Goal: Transaction & Acquisition: Obtain resource

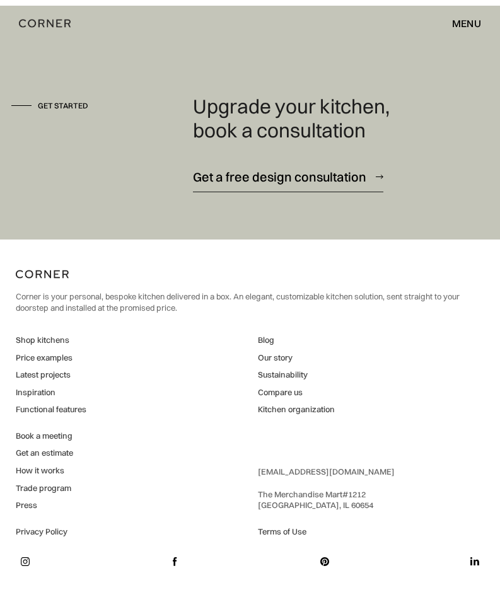
scroll to position [12639, 0]
click at [49, 339] on link "Shop kitchens" at bounding box center [51, 340] width 71 height 11
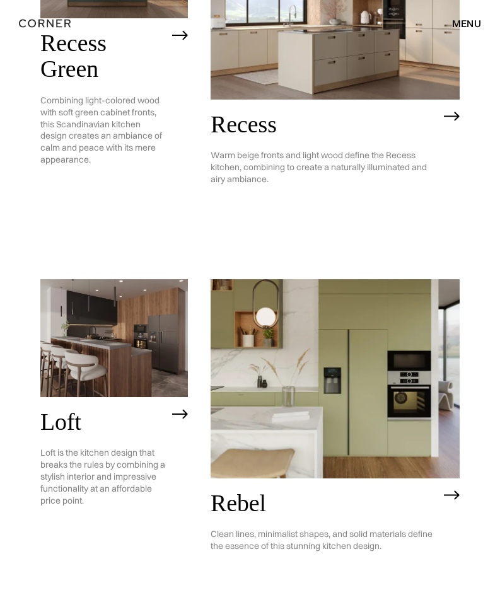
scroll to position [1387, 0]
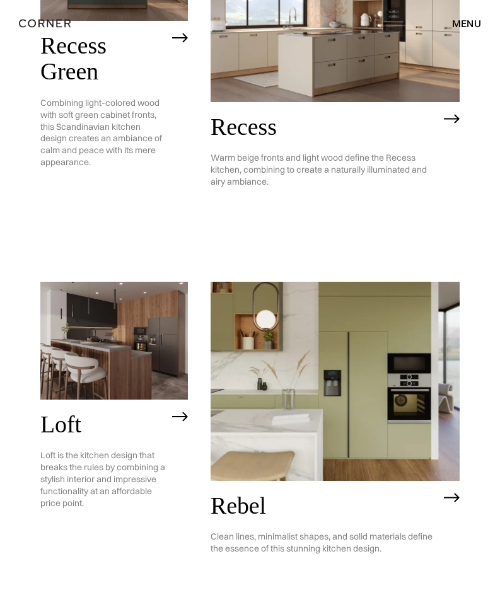
click at [133, 284] on img at bounding box center [114, 341] width 148 height 118
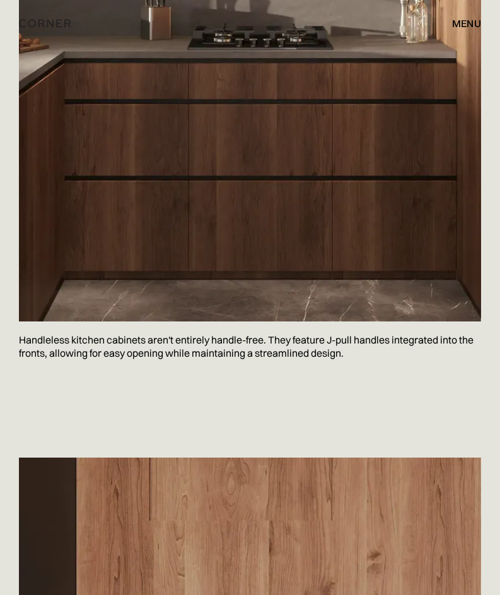
scroll to position [3595, 0]
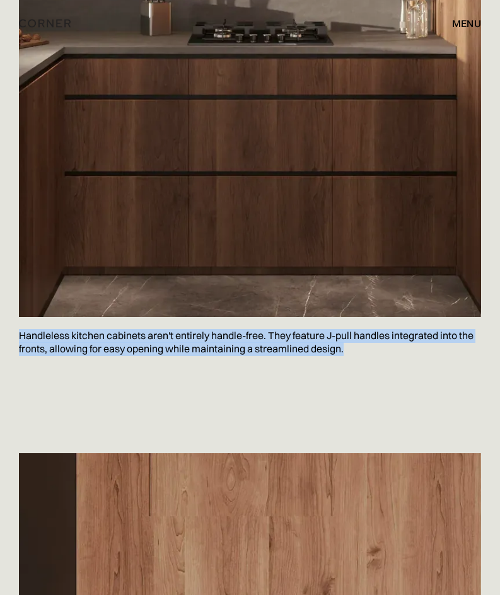
drag, startPoint x: 20, startPoint y: 349, endPoint x: 318, endPoint y: 358, distance: 298.4
click at [354, 358] on p "Handleless kitchen cabinets aren't entirely handle-free. They feature J-pull ha…" at bounding box center [250, 342] width 462 height 51
copy p "Handleless kitchen cabinets aren't entirely handle-free. They feature J-pull ha…"
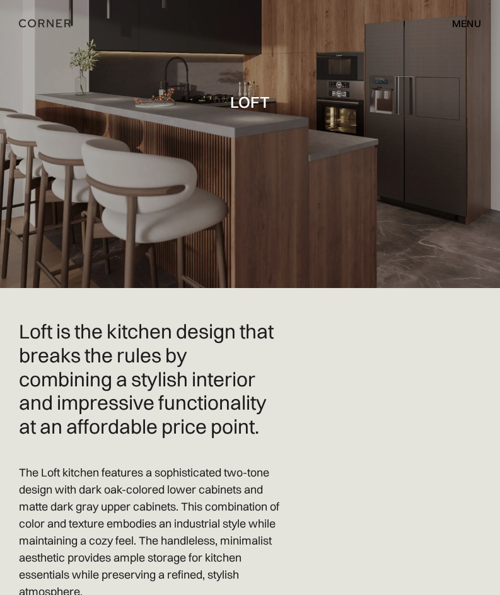
scroll to position [0, 0]
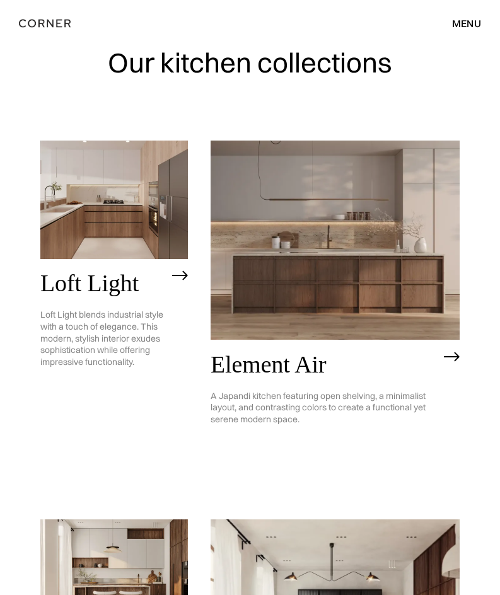
click at [137, 259] on img at bounding box center [114, 200] width 148 height 118
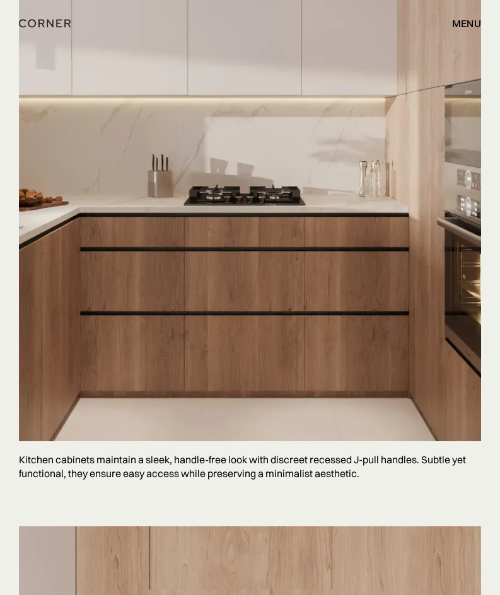
scroll to position [6748, 0]
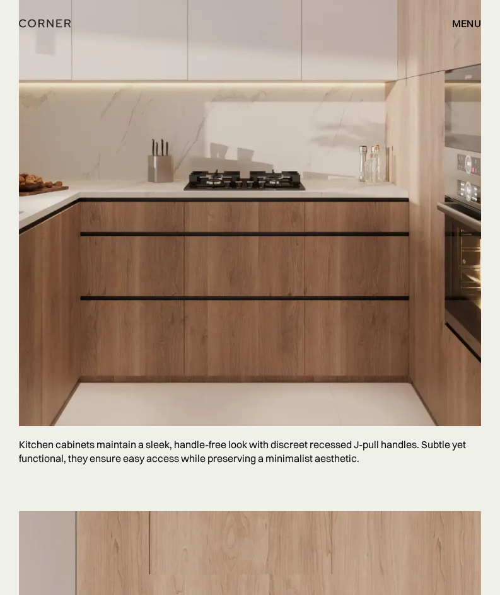
click at [141, 477] on p "Kitchen cabinets maintain a sleek, handle-free look with discreet recessed J-pu…" at bounding box center [250, 451] width 462 height 51
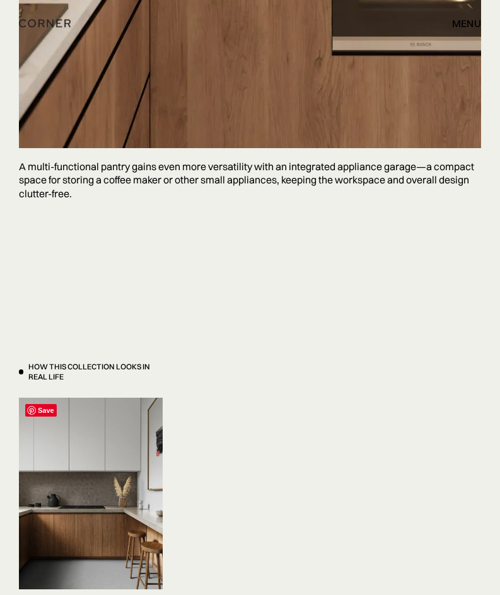
scroll to position [7946, 0]
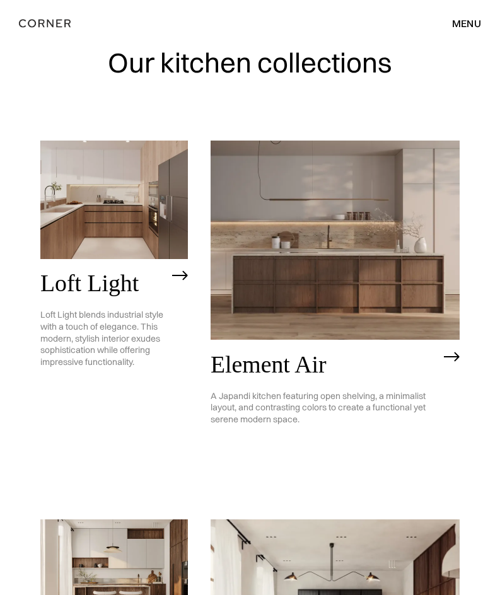
click at [347, 205] on img at bounding box center [335, 240] width 249 height 199
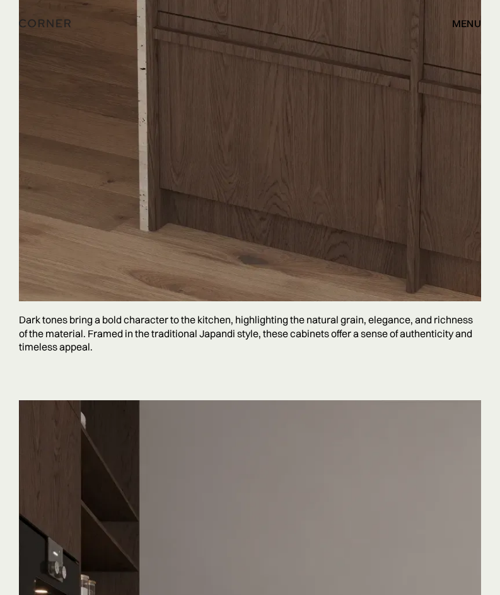
scroll to position [6622, 0]
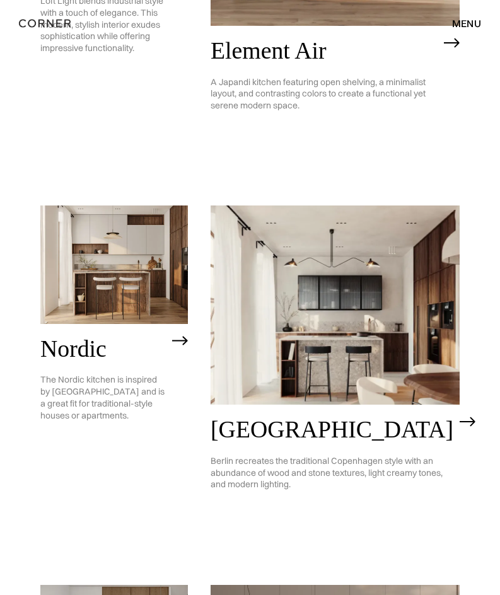
scroll to position [315, 0]
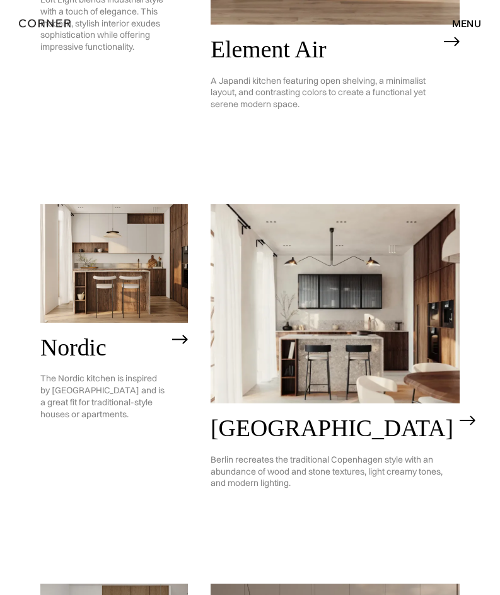
click at [91, 255] on img at bounding box center [114, 263] width 148 height 118
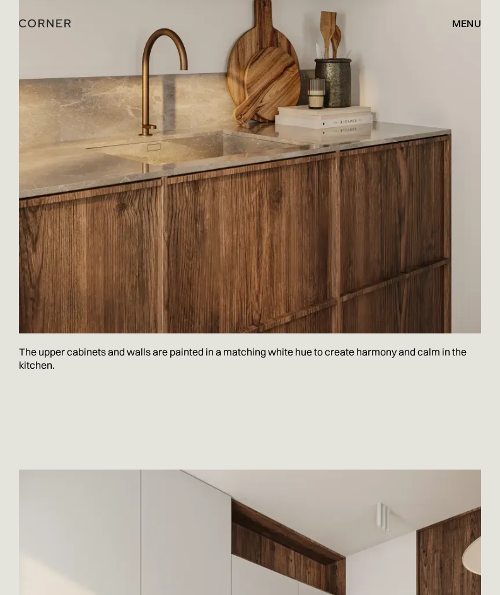
scroll to position [1703, 0]
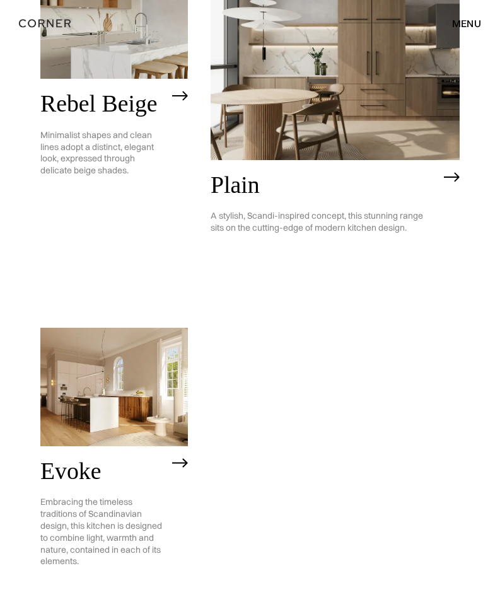
scroll to position [2081, 0]
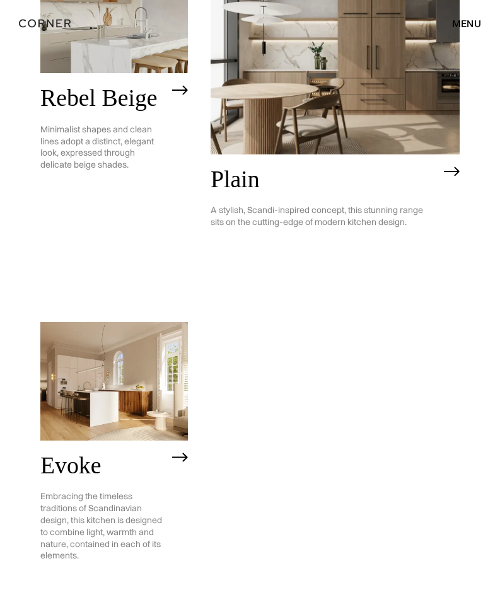
click at [124, 322] on img at bounding box center [114, 381] width 148 height 118
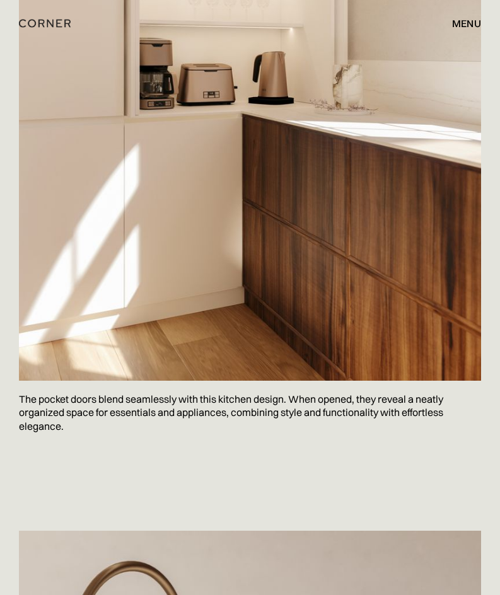
scroll to position [3216, 0]
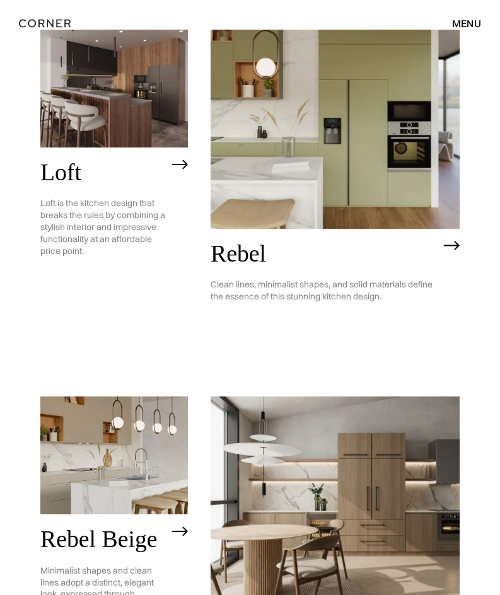
scroll to position [1640, 0]
click at [338, 397] on img at bounding box center [335, 496] width 249 height 199
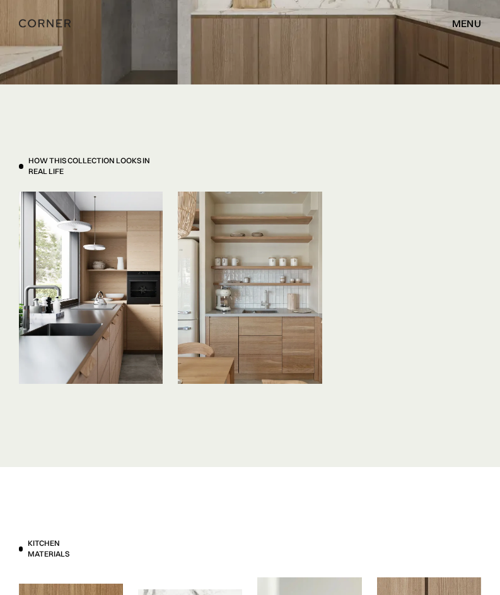
scroll to position [6117, 0]
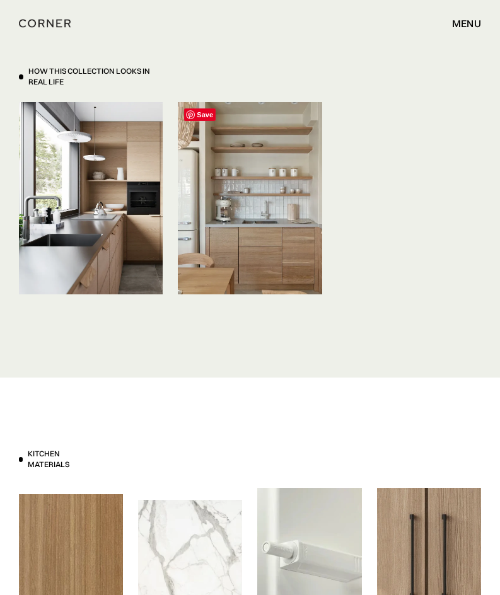
click at [234, 244] on img at bounding box center [250, 198] width 144 height 192
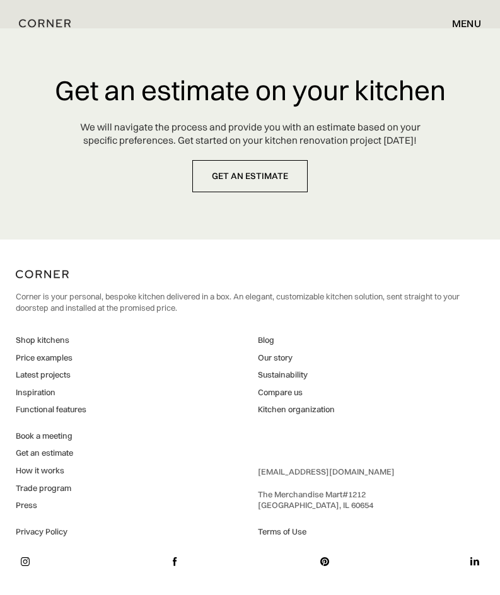
scroll to position [9304, 0]
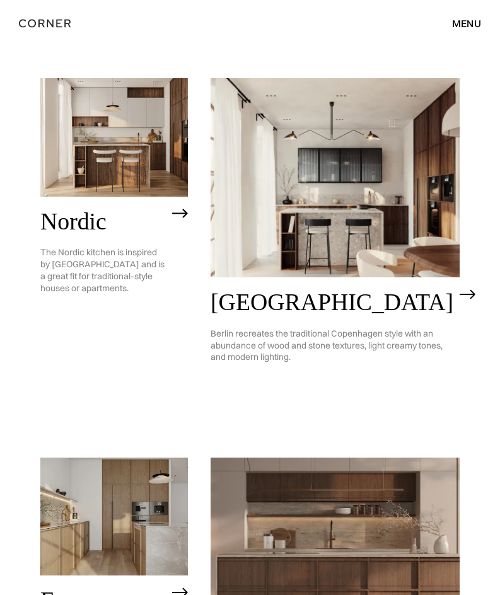
scroll to position [504, 0]
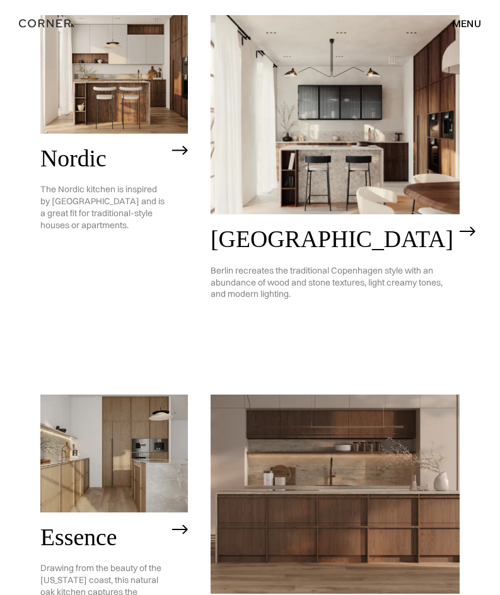
click at [349, 108] on img at bounding box center [335, 114] width 249 height 199
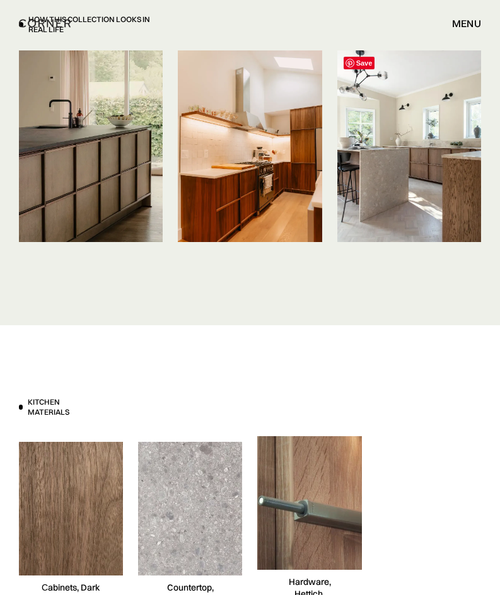
scroll to position [6180, 0]
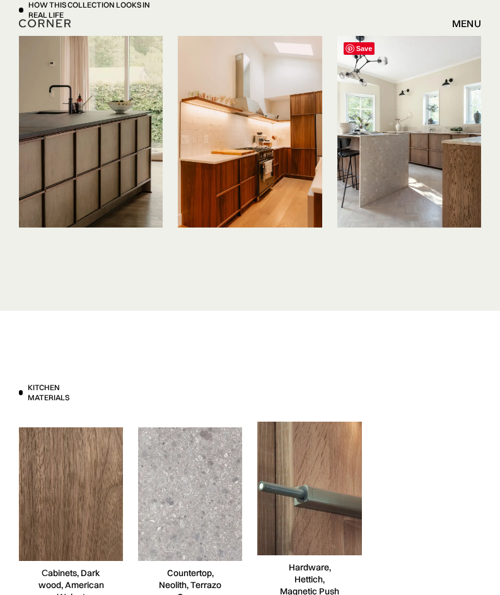
click at [376, 153] on img at bounding box center [409, 132] width 144 height 192
click at [391, 139] on img at bounding box center [409, 132] width 144 height 192
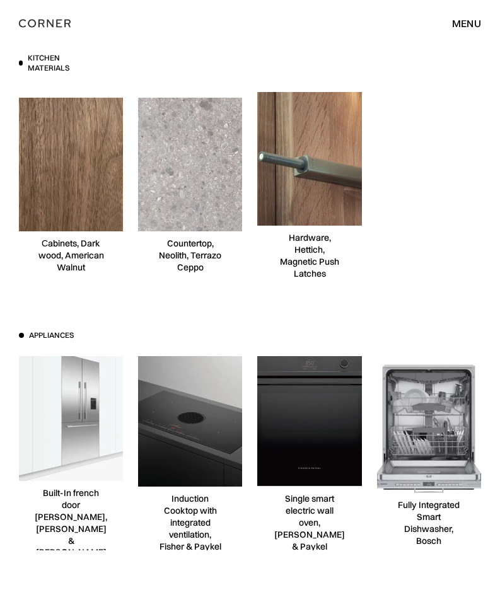
scroll to position [6495, 0]
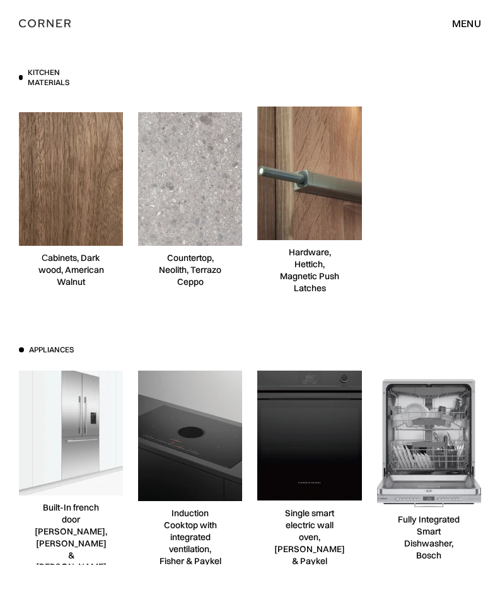
click at [50, 185] on img at bounding box center [71, 179] width 134 height 134
click at [71, 217] on img at bounding box center [71, 179] width 134 height 134
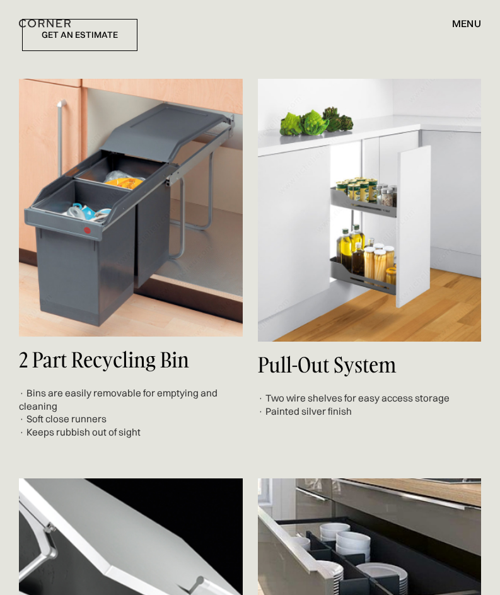
scroll to position [7504, 0]
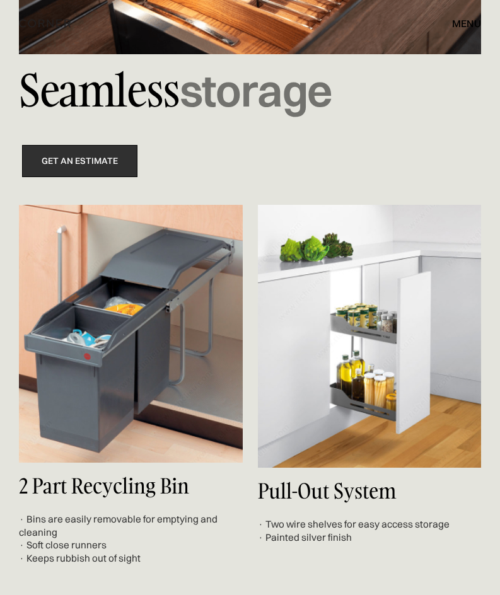
click at [88, 155] on link "get an estimate" at bounding box center [79, 161] width 115 height 32
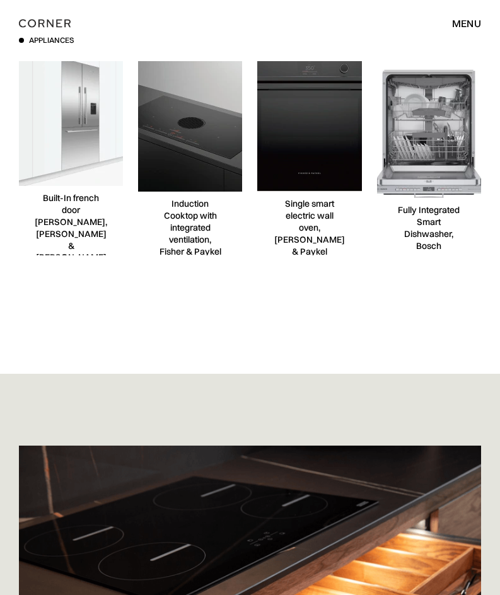
scroll to position [6746, 0]
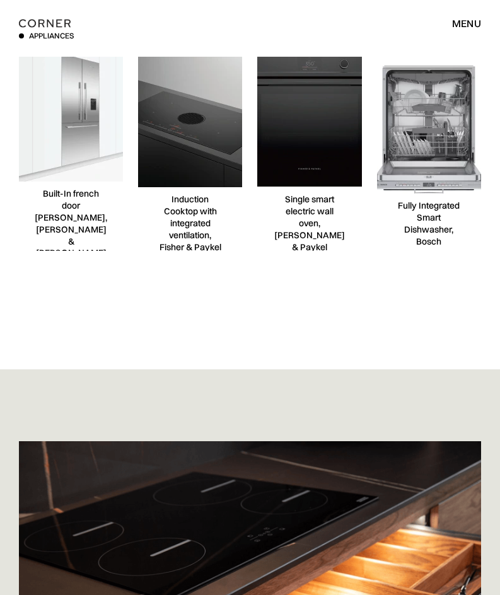
click at [479, 18] on div "menu" at bounding box center [466, 23] width 29 height 10
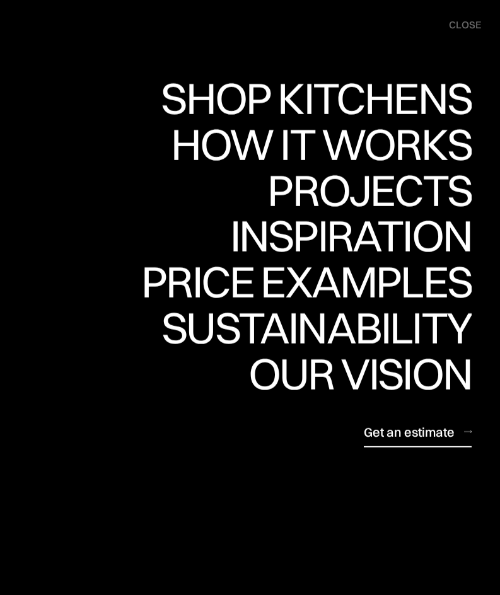
click at [358, 234] on div "Inspiration" at bounding box center [351, 236] width 242 height 44
